Goal: Task Accomplishment & Management: Manage account settings

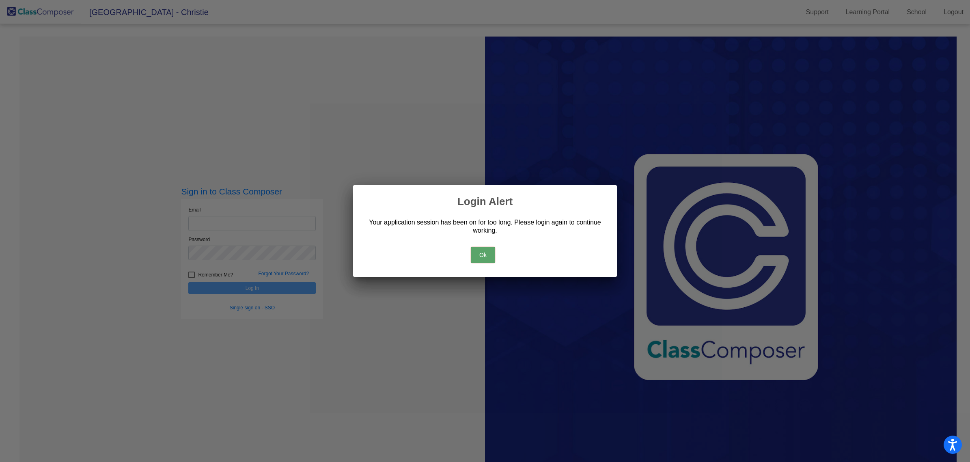
click at [477, 252] on button "Ok" at bounding box center [483, 255] width 24 height 16
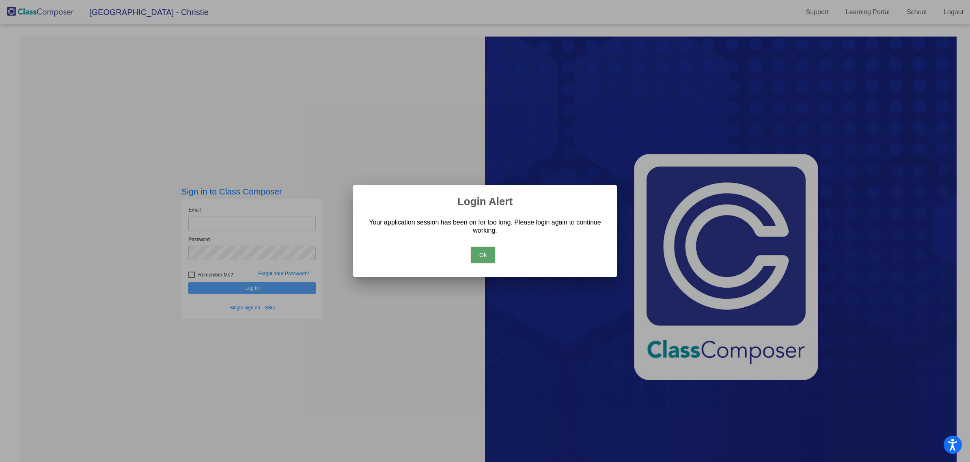
click at [480, 255] on button "Ok" at bounding box center [483, 255] width 24 height 16
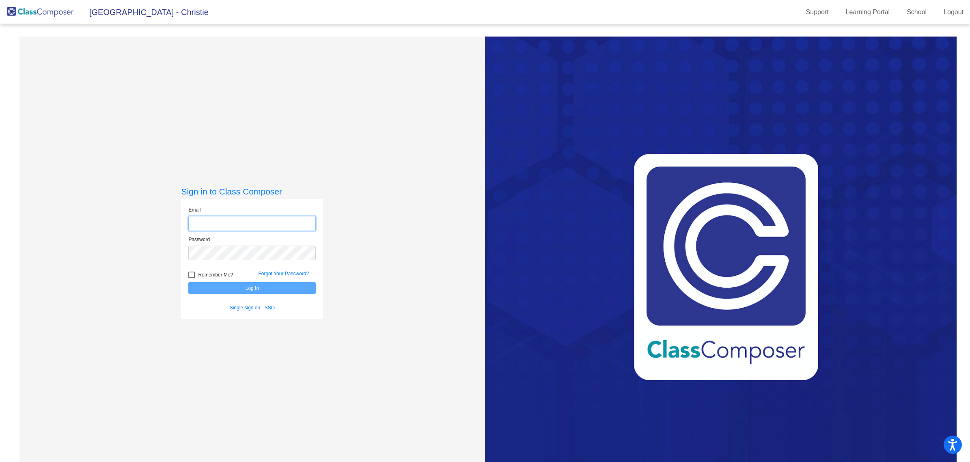
click at [242, 220] on input "email" at bounding box center [251, 223] width 127 height 15
click at [0, 461] on com-1password-button at bounding box center [0, 462] width 0 height 0
type input "[EMAIL_ADDRESS][DOMAIN_NAME]"
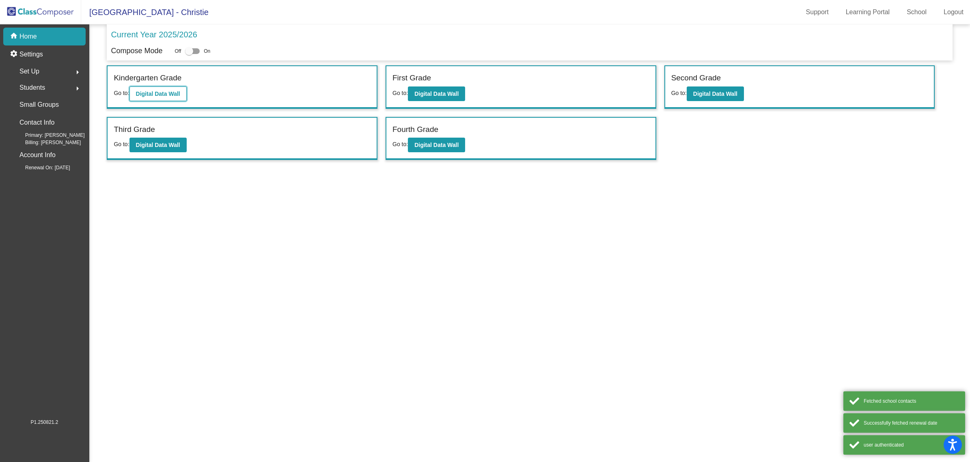
click at [152, 92] on b "Digital Data Wall" at bounding box center [158, 93] width 44 height 6
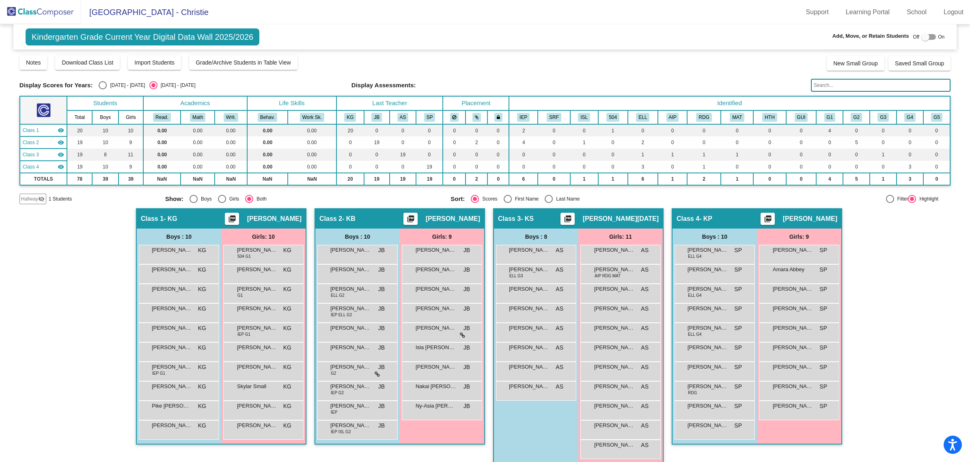
click at [28, 199] on span "Hallway" at bounding box center [29, 198] width 17 height 7
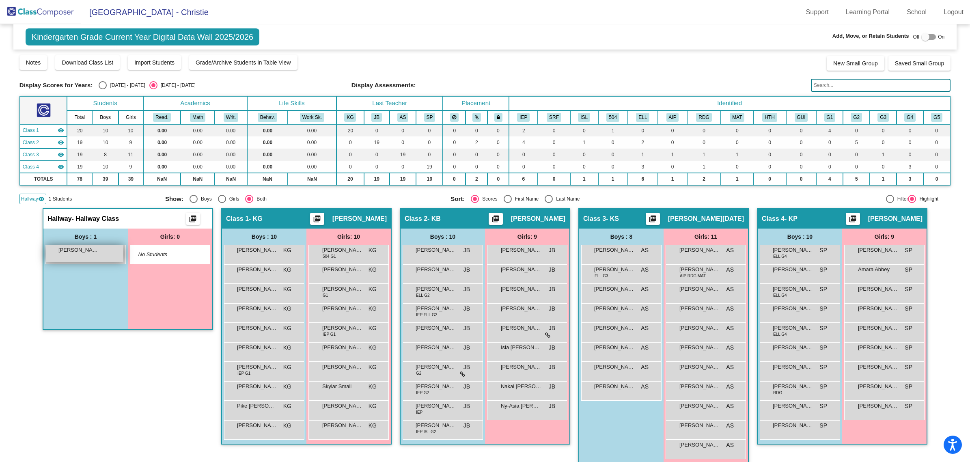
click at [63, 253] on div "[PERSON_NAME] lock do_not_disturb_alt" at bounding box center [84, 253] width 77 height 17
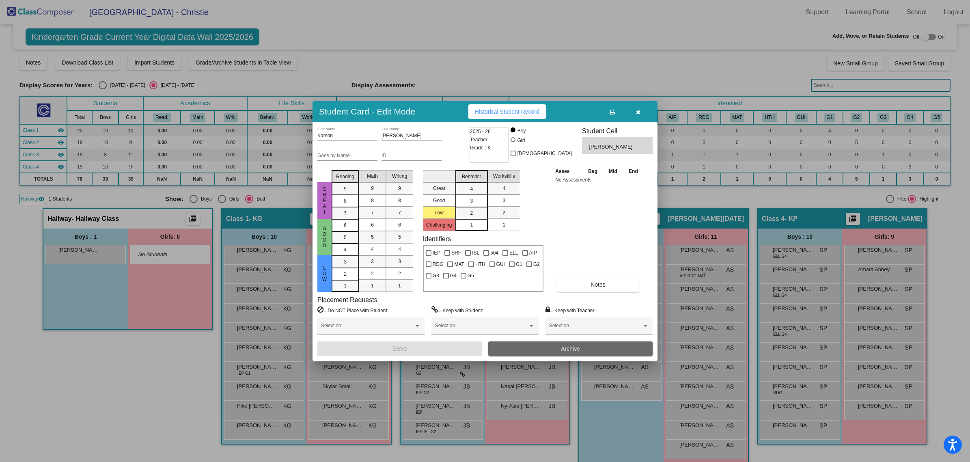
click at [508, 350] on button "Archive" at bounding box center [570, 348] width 164 height 15
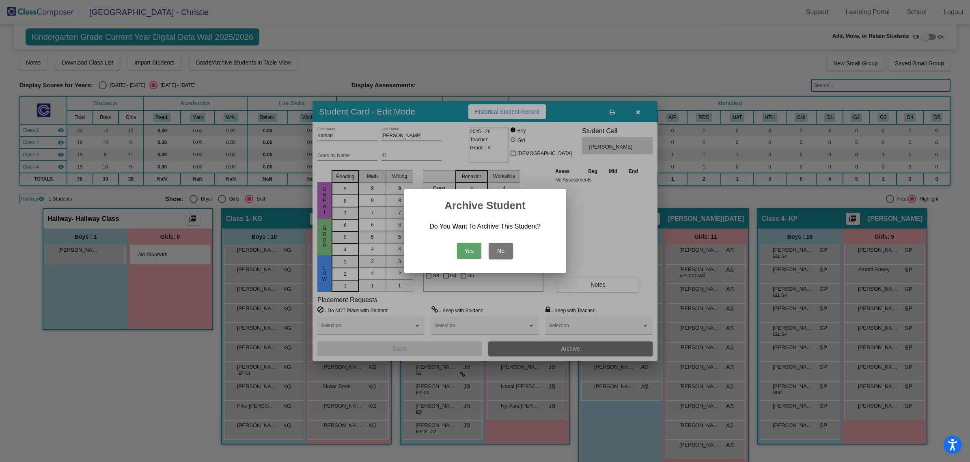
click at [465, 248] on button "Yes" at bounding box center [469, 251] width 24 height 16
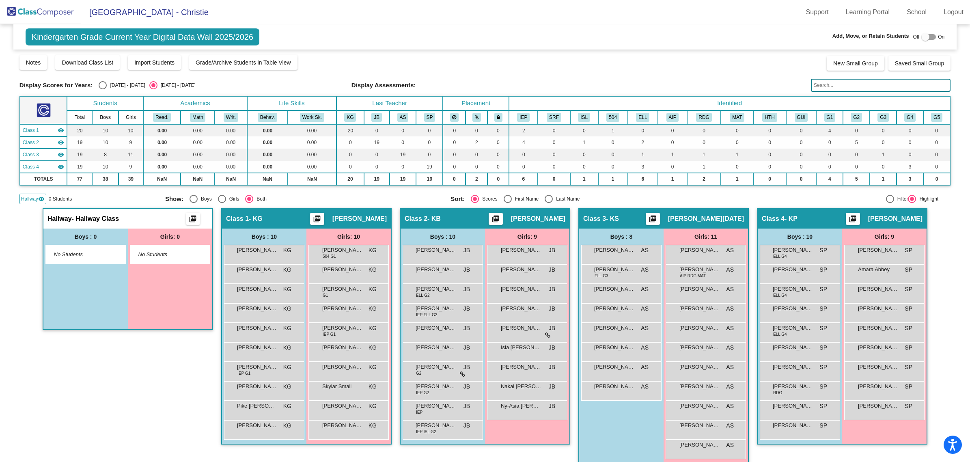
click at [120, 366] on div "Hallway - Hallway Class picture_as_pdf Add Student First Name Last Name Student…" at bounding box center [128, 340] width 170 height 264
